Goal: Information Seeking & Learning: Learn about a topic

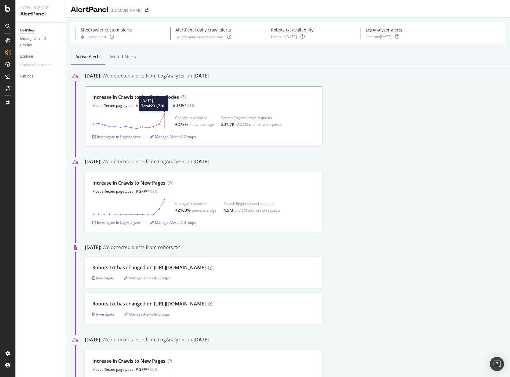
click at [164, 114] on circle at bounding box center [165, 114] width 2 height 2
click at [127, 137] on div "Investigate in LogAnalyzer" at bounding box center [116, 136] width 48 height 5
click at [134, 223] on div "Investigate in LogAnalyzer" at bounding box center [116, 222] width 48 height 5
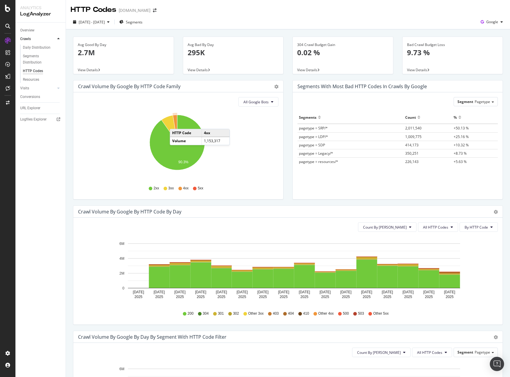
click at [176, 123] on icon "A chart." at bounding box center [175, 129] width 4 height 28
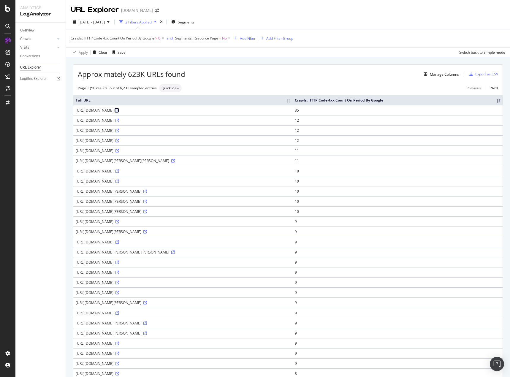
click at [119, 112] on icon at bounding box center [117, 111] width 4 height 4
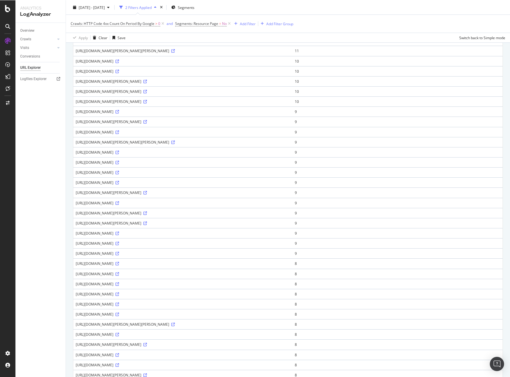
scroll to position [208, 0]
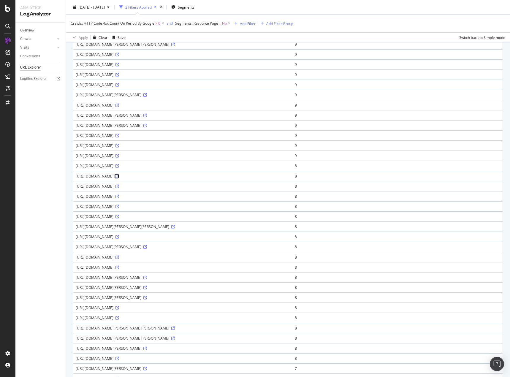
click at [119, 176] on icon at bounding box center [117, 177] width 4 height 4
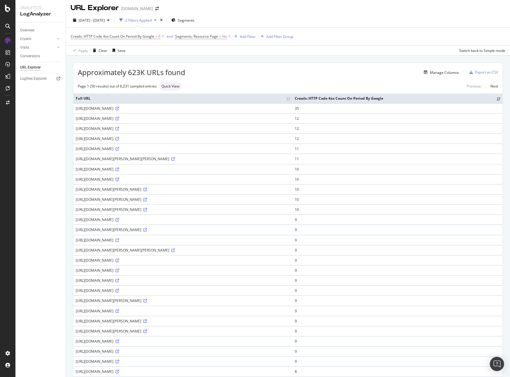
scroll to position [0, 0]
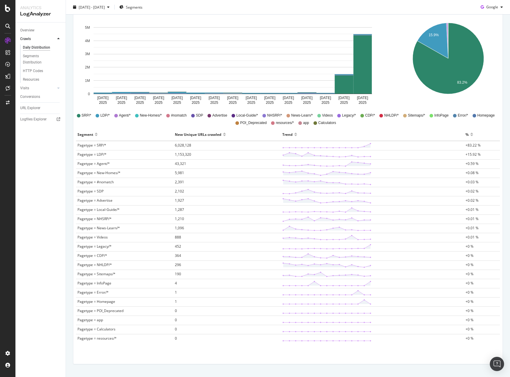
scroll to position [89, 0]
click at [366, 76] on rect "A chart." at bounding box center [363, 64] width 18 height 58
